Goal: Information Seeking & Learning: Find specific fact

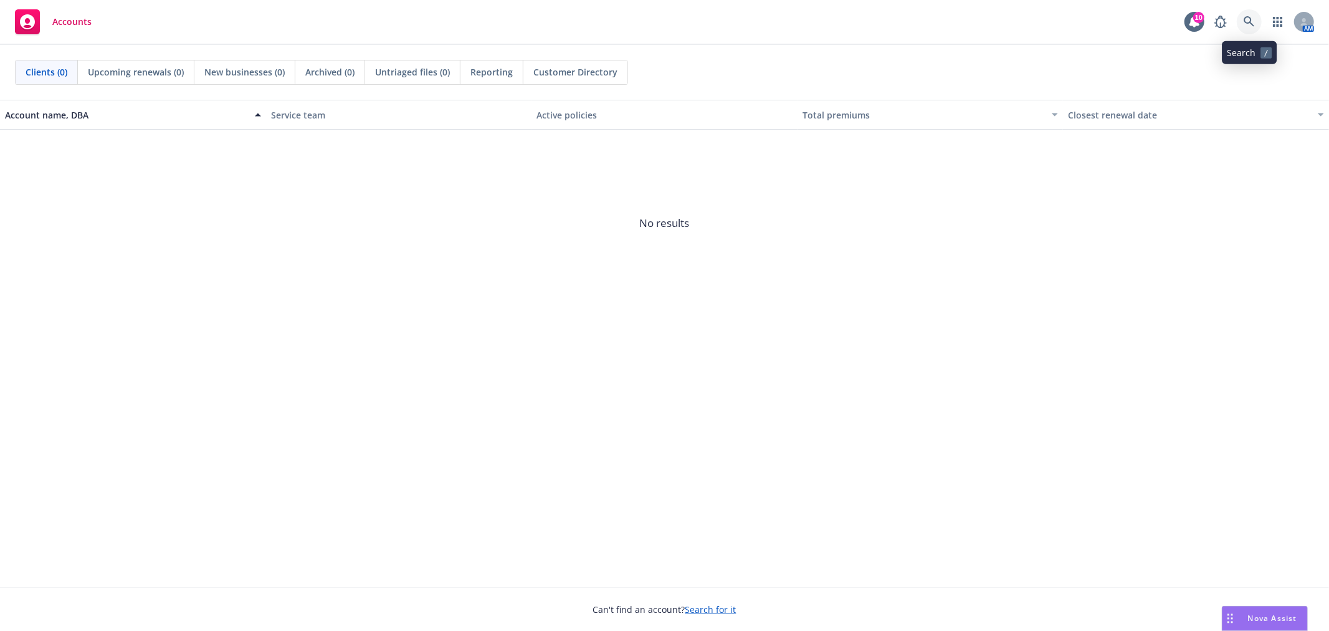
click at [1256, 14] on link at bounding box center [1249, 21] width 25 height 25
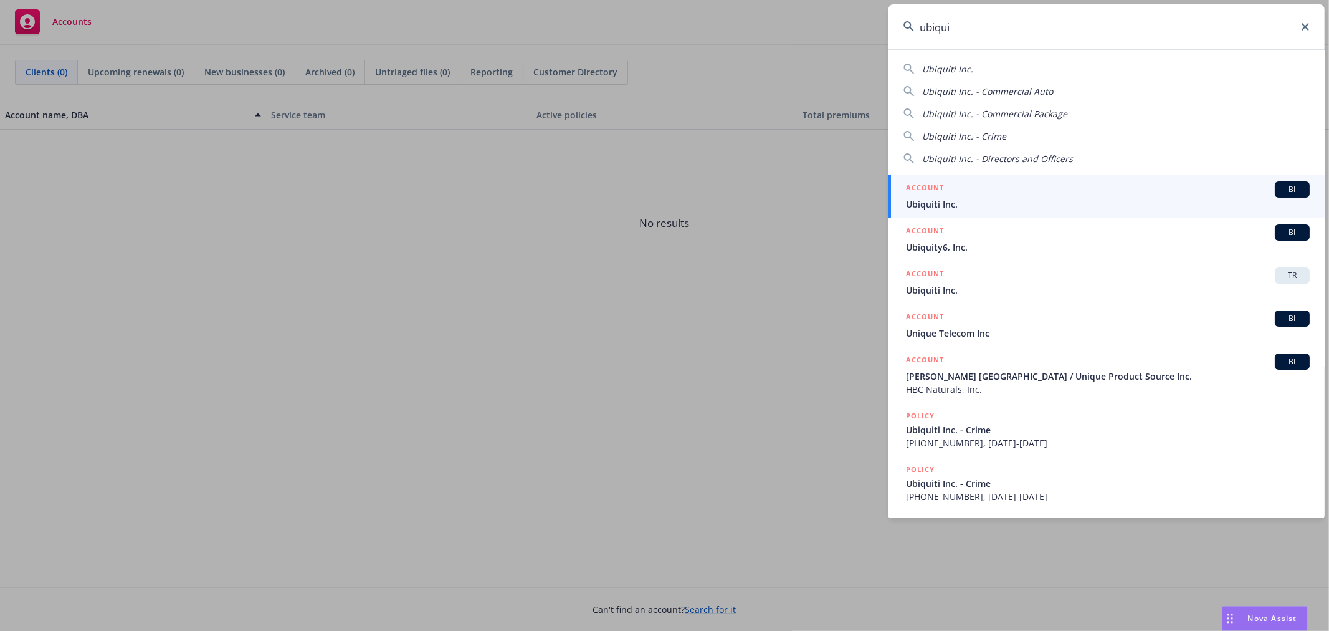
type input "ubiqui"
